Goal: Navigation & Orientation: Understand site structure

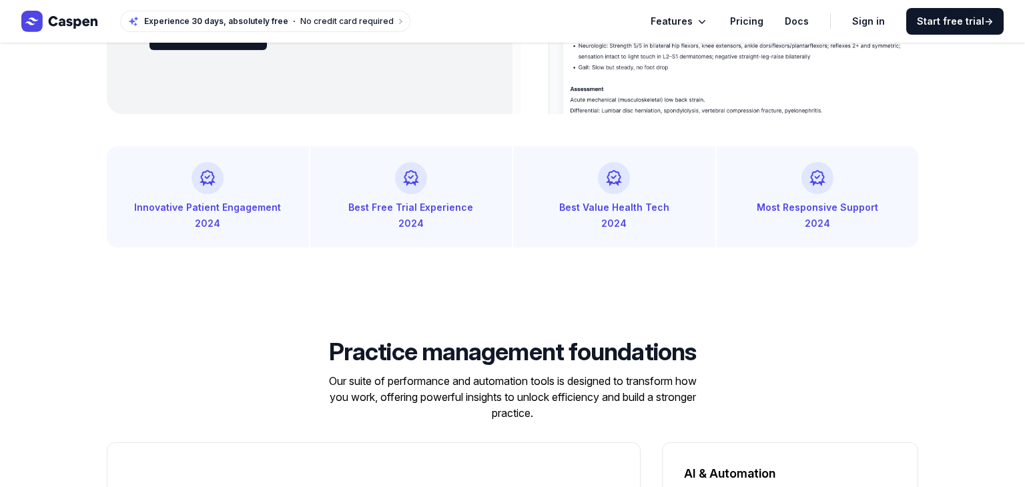
scroll to position [883, 0]
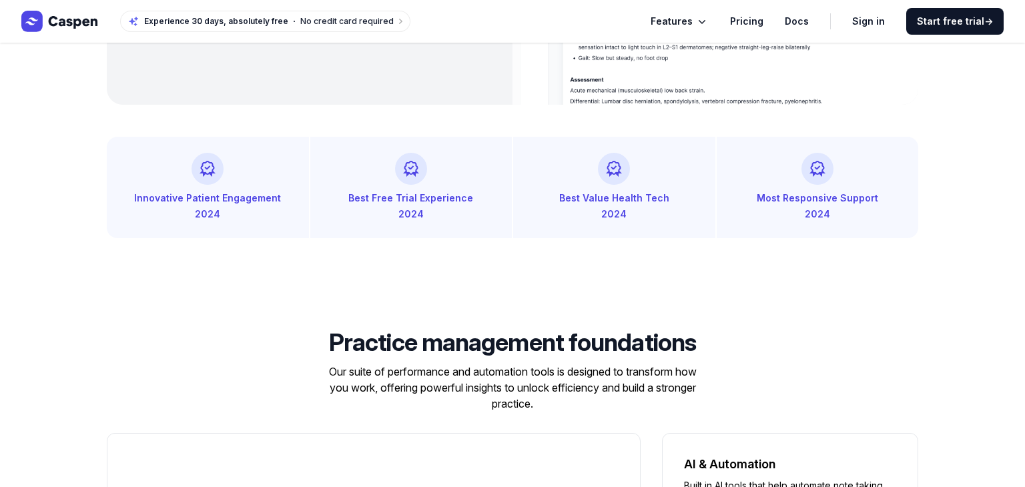
click at [61, 21] on icon "Global" at bounding box center [59, 21] width 77 height 21
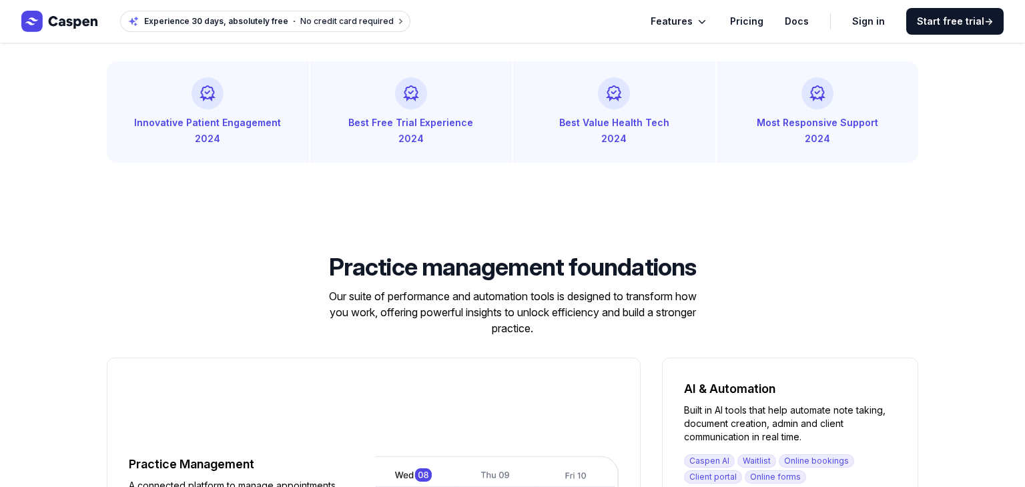
scroll to position [961, 0]
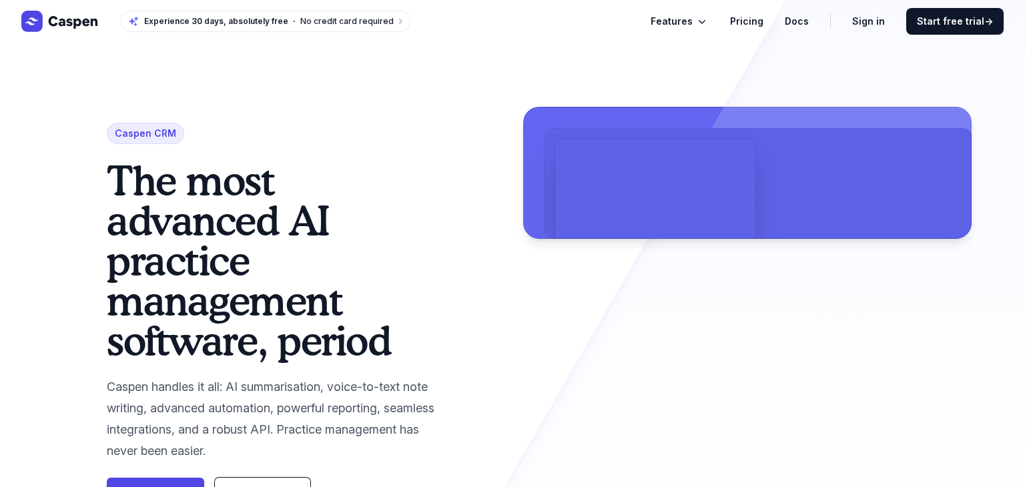
scroll to position [483, 0]
